Goal: Task Accomplishment & Management: Use online tool/utility

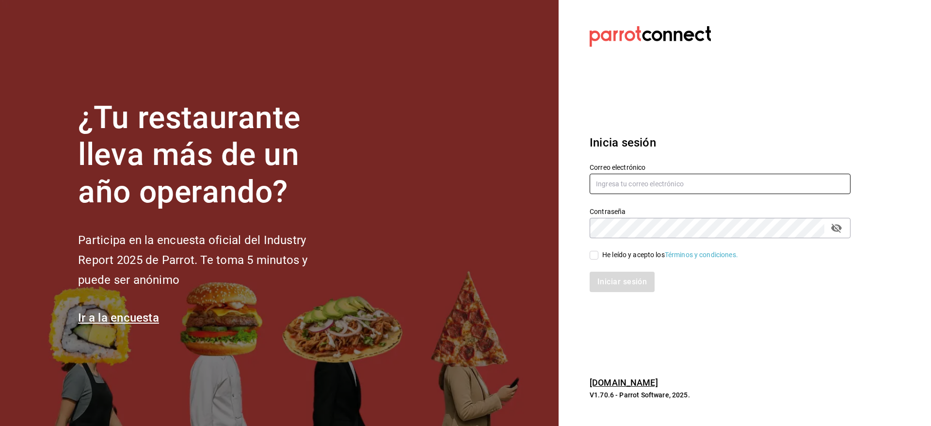
click at [633, 174] on input "text" at bounding box center [720, 184] width 261 height 20
type input "angel.zuniga@grupocosteno.com"
click at [597, 254] on input "He leído y acepto los Términos y condiciones." at bounding box center [594, 255] width 9 height 9
checkbox input "true"
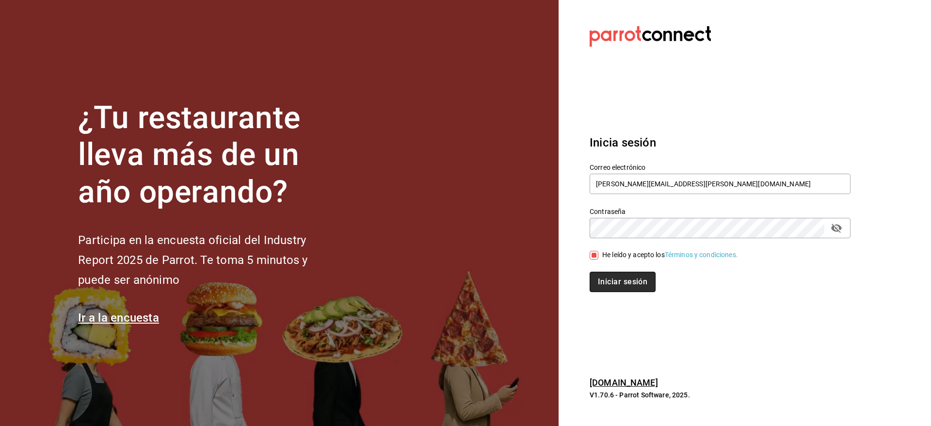
click at [608, 274] on button "Iniciar sesión" at bounding box center [623, 282] width 66 height 20
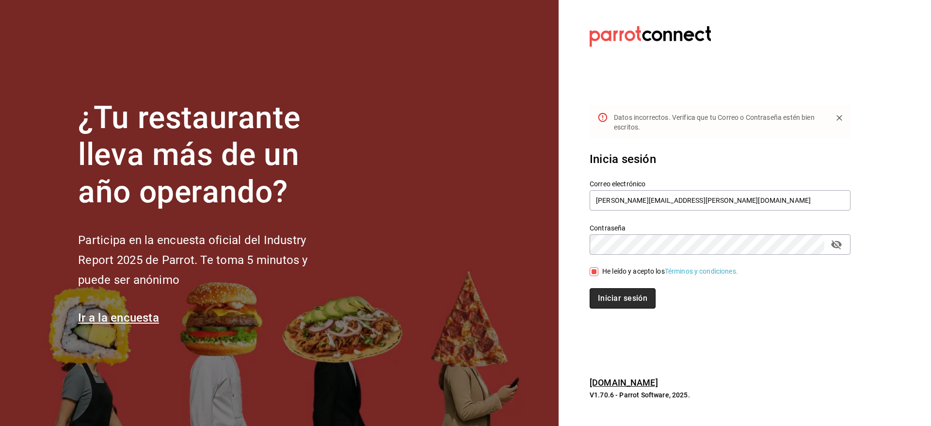
click at [621, 304] on button "Iniciar sesión" at bounding box center [623, 298] width 66 height 20
click at [841, 246] on icon "passwordField" at bounding box center [837, 245] width 12 height 12
click at [634, 302] on button "Iniciar sesión" at bounding box center [623, 298] width 66 height 20
click at [734, 195] on input "angel.zuniga@grupocosteno.com" at bounding box center [720, 200] width 261 height 20
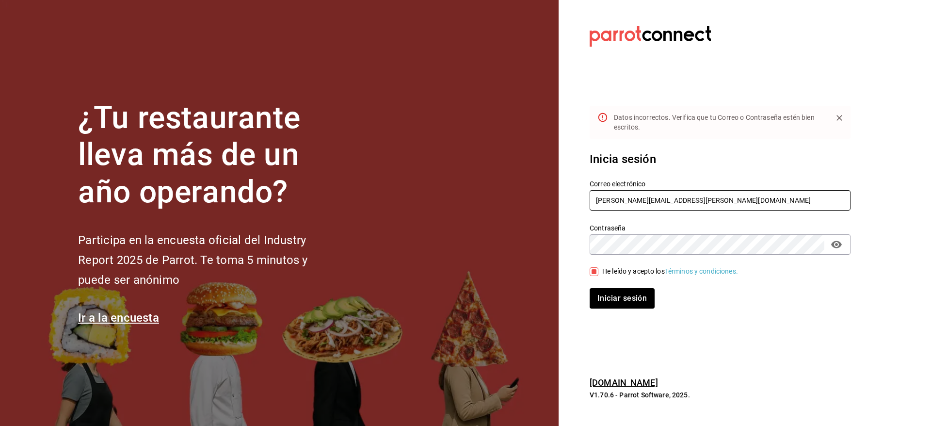
click at [734, 195] on input "angel.zuniga@grupocosteno.com" at bounding box center [720, 200] width 261 height 20
drag, startPoint x: 734, startPoint y: 195, endPoint x: 825, endPoint y: 102, distance: 129.9
click at [825, 102] on section "Datos incorrectos. Verifica que tu Correo o Contraseña estén bien escritos. Ini…" at bounding box center [716, 213] width 315 height 426
click at [751, 205] on input "angel.zuniga@grupocosteno.com" at bounding box center [720, 200] width 261 height 20
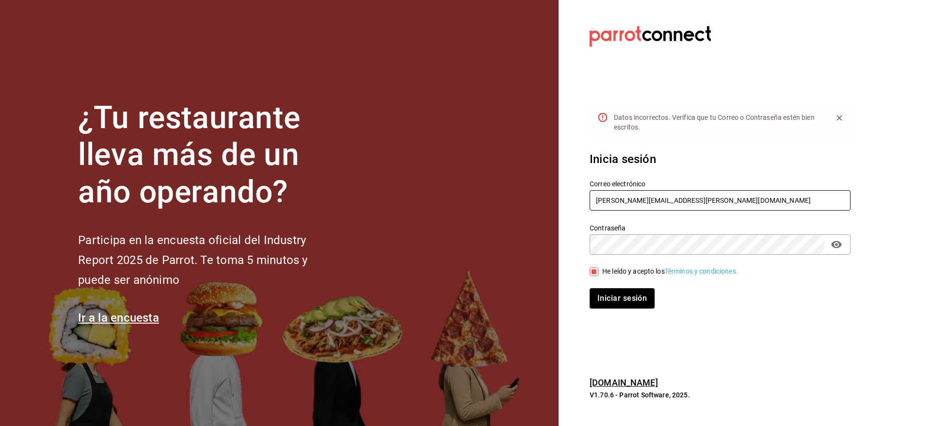
click at [751, 205] on input "angel.zuniga@grupocosteno.com" at bounding box center [720, 200] width 261 height 20
paste input "lejandro"
type input "[PERSON_NAME][EMAIL_ADDRESS][PERSON_NAME][DOMAIN_NAME]"
click at [617, 298] on button "Iniciar sesión" at bounding box center [623, 298] width 66 height 20
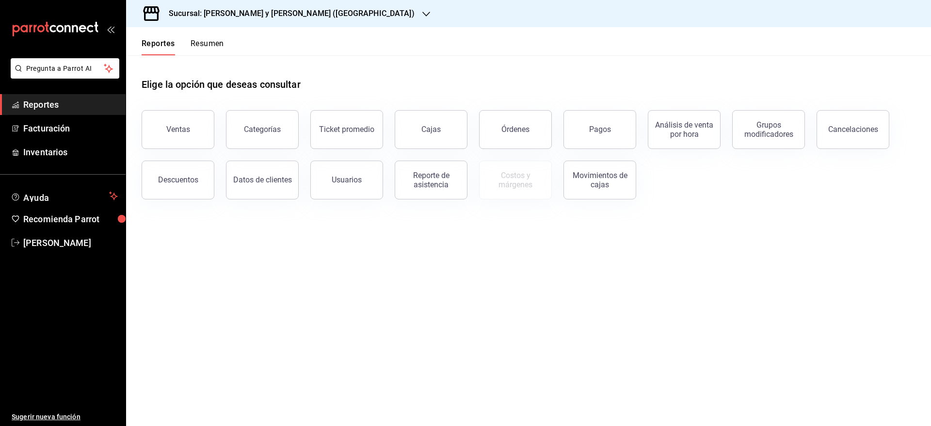
click at [290, 16] on h3 "Sucursal: [PERSON_NAME] y [PERSON_NAME] ([GEOGRAPHIC_DATA])" at bounding box center [288, 14] width 254 height 12
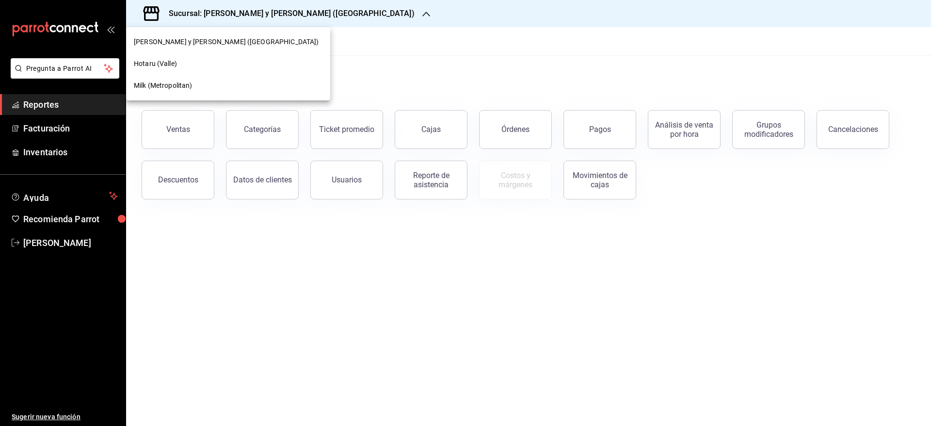
click at [424, 35] on div at bounding box center [465, 213] width 931 height 426
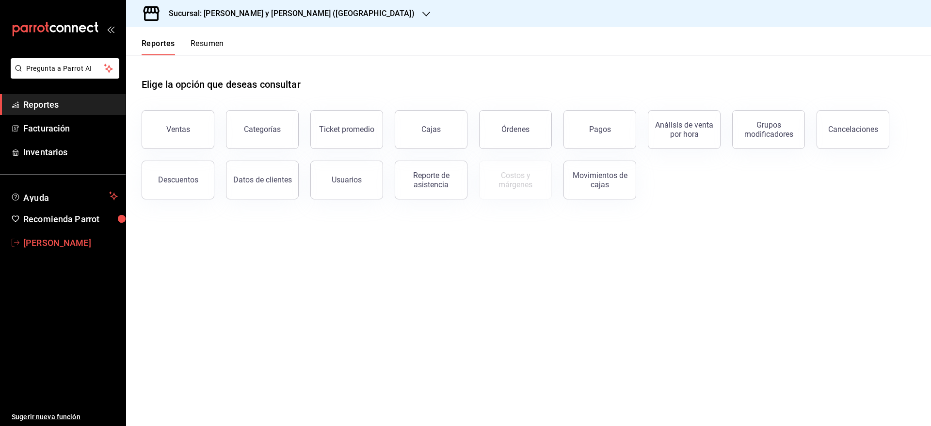
click at [51, 248] on span "[PERSON_NAME]" at bounding box center [70, 242] width 95 height 13
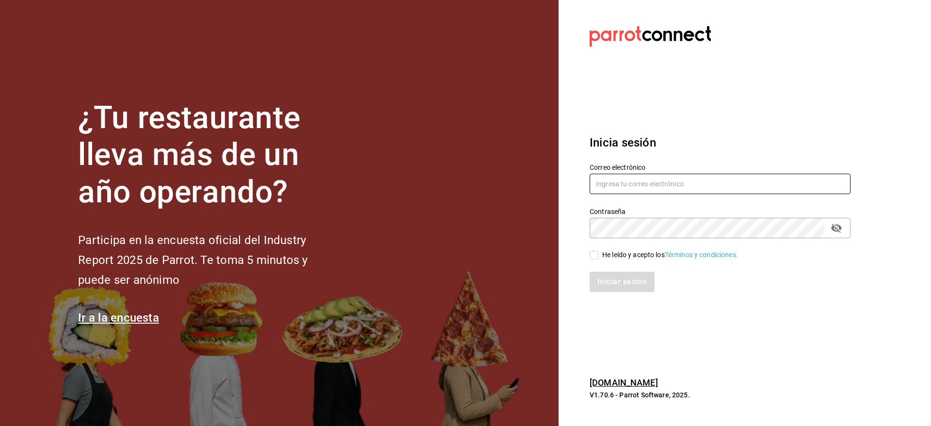
click at [666, 179] on input "text" at bounding box center [720, 184] width 261 height 20
paste input "[PERSON_NAME][EMAIL_ADDRESS][PERSON_NAME][DOMAIN_NAME]"
type input "[PERSON_NAME][EMAIL_ADDRESS][PERSON_NAME][DOMAIN_NAME]"
click at [597, 253] on input "He leído y acepto los Términos y condiciones." at bounding box center [594, 255] width 9 height 9
checkbox input "true"
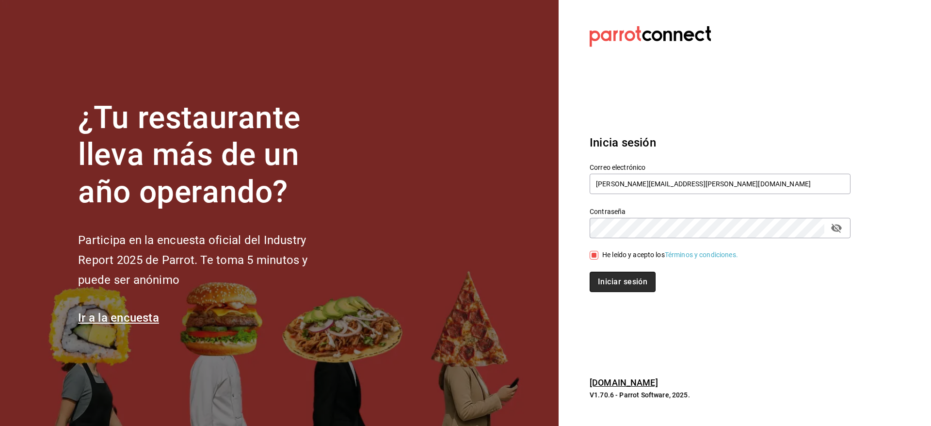
click at [607, 288] on button "Iniciar sesión" at bounding box center [623, 282] width 66 height 20
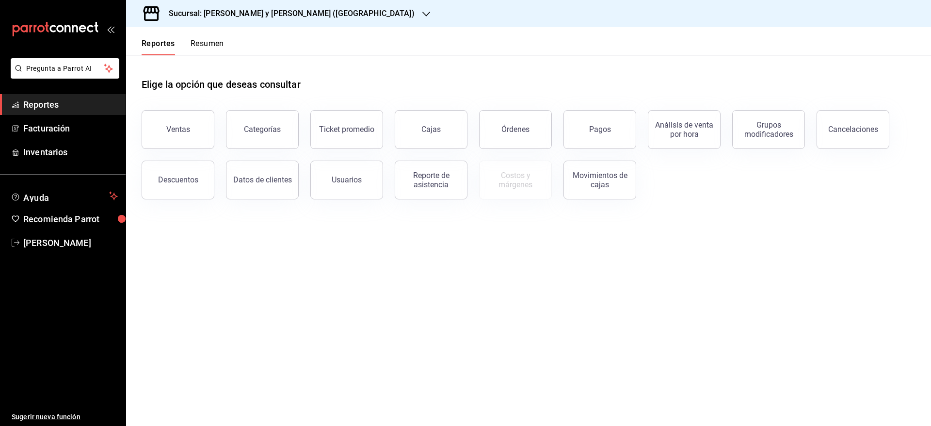
click at [316, 21] on div "Sucursal: [PERSON_NAME] y [PERSON_NAME] ([GEOGRAPHIC_DATA])" at bounding box center [284, 13] width 300 height 27
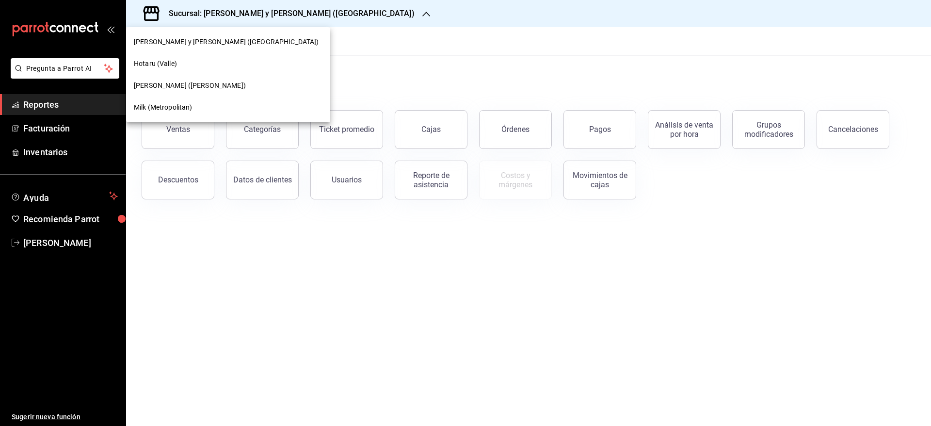
click at [420, 72] on div at bounding box center [465, 213] width 931 height 426
